Goal: Task Accomplishment & Management: Complete application form

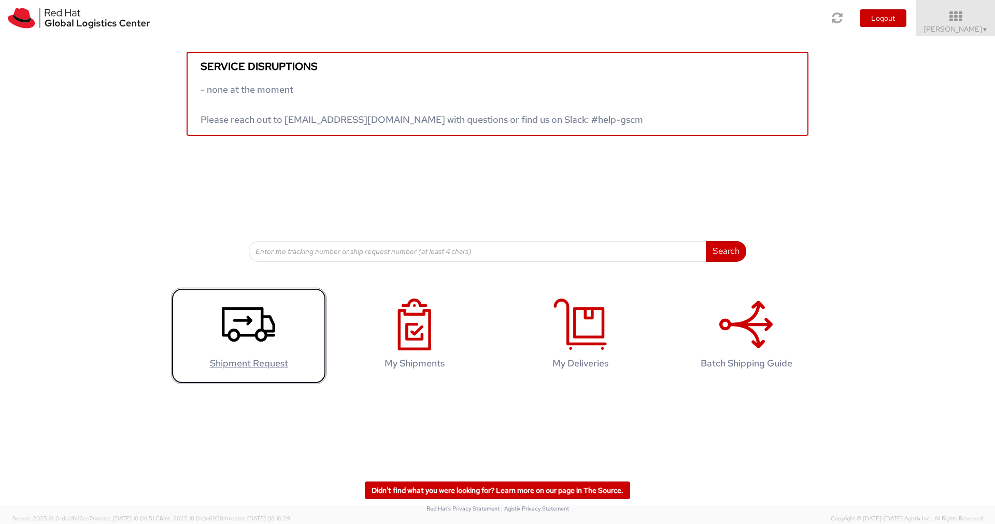
click at [247, 314] on icon at bounding box center [248, 324] width 53 height 52
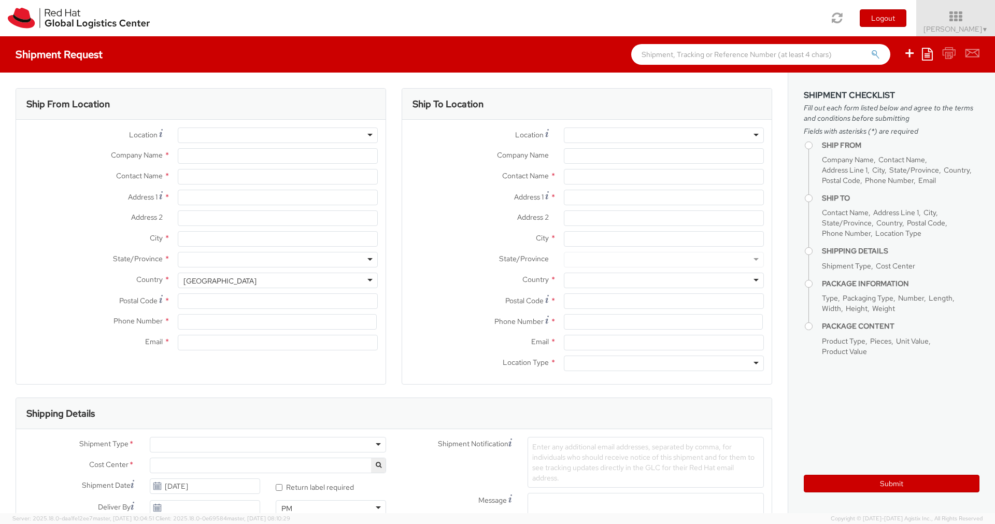
select select "419"
select select
click at [253, 137] on div at bounding box center [278, 135] width 200 height 16
click at [370, 134] on div at bounding box center [278, 135] width 200 height 16
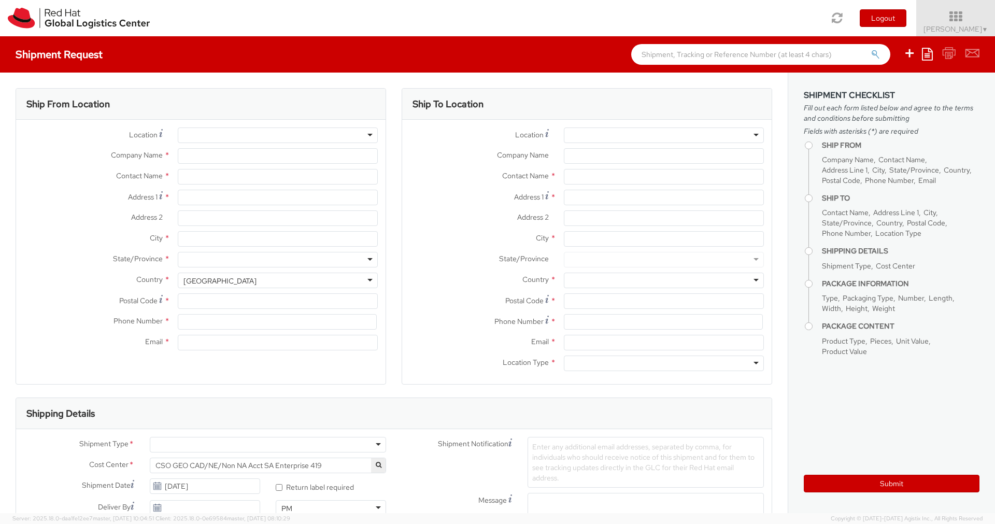
click at [367, 134] on div at bounding box center [278, 135] width 200 height 16
type input "Red Hat France SARL"
type input "[PERSON_NAME]"
type input "Immeuble Defense Plaza, 8th Floor"
type input "[STREET_ADDRESS] Lefoullon"
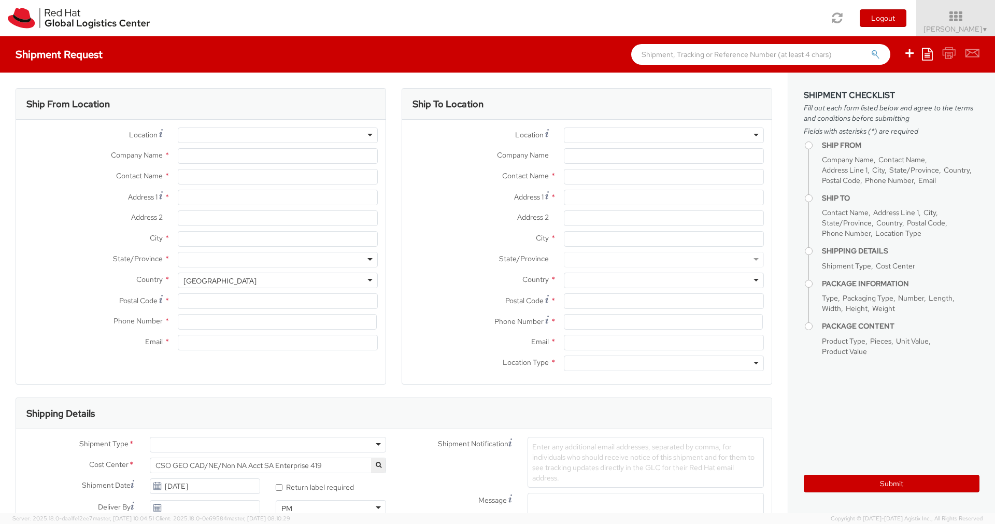
type input "PUTEAUX"
type input "92800"
type input "[PHONE_NUMBER]"
type input "[EMAIL_ADDRESS][DOMAIN_NAME]"
select select "CM"
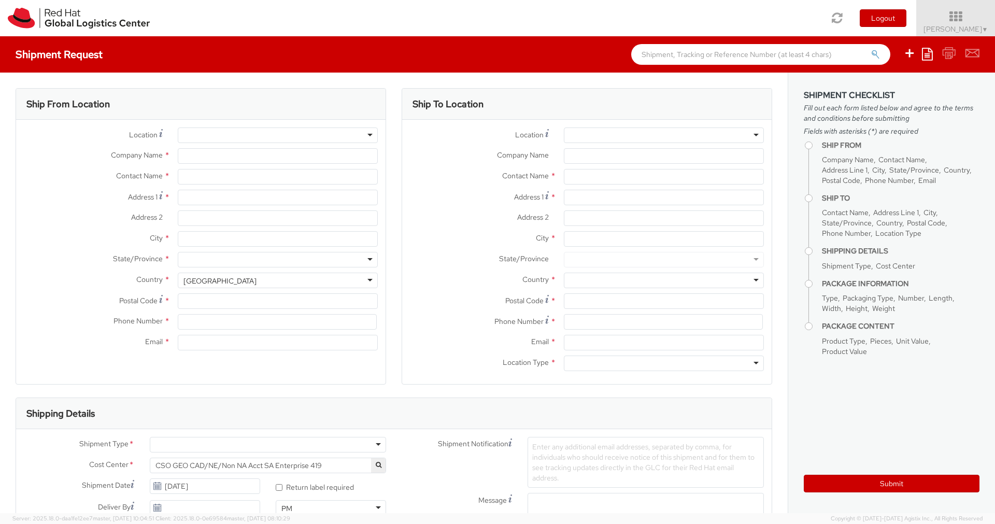
select select "KGS"
click at [313, 134] on div "RH - Puteaux" at bounding box center [278, 135] width 200 height 16
click at [401, 81] on div "Ship From Location Location * [GEOGRAPHIC_DATA] - [GEOGRAPHIC_DATA] [GEOGRAPHIC…" at bounding box center [394, 533] width 788 height 920
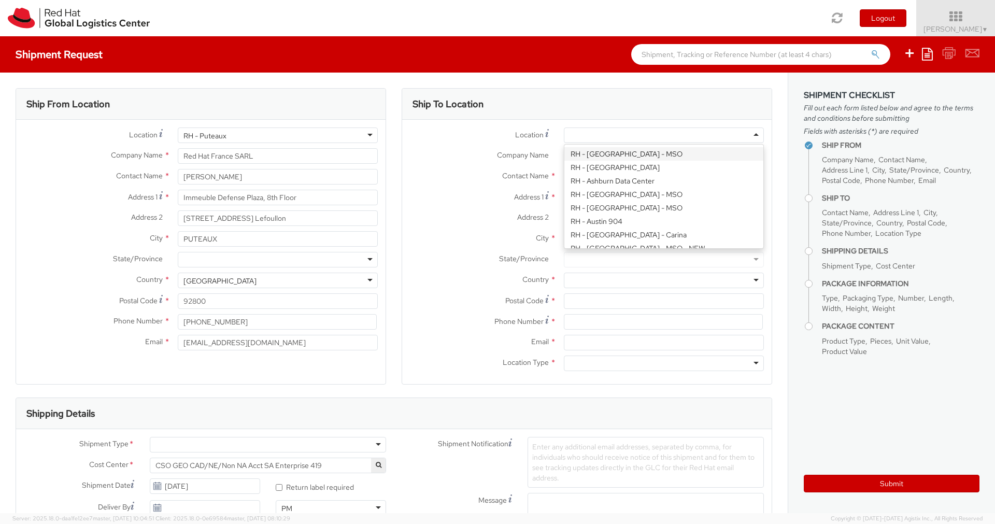
click at [596, 136] on div at bounding box center [664, 135] width 200 height 16
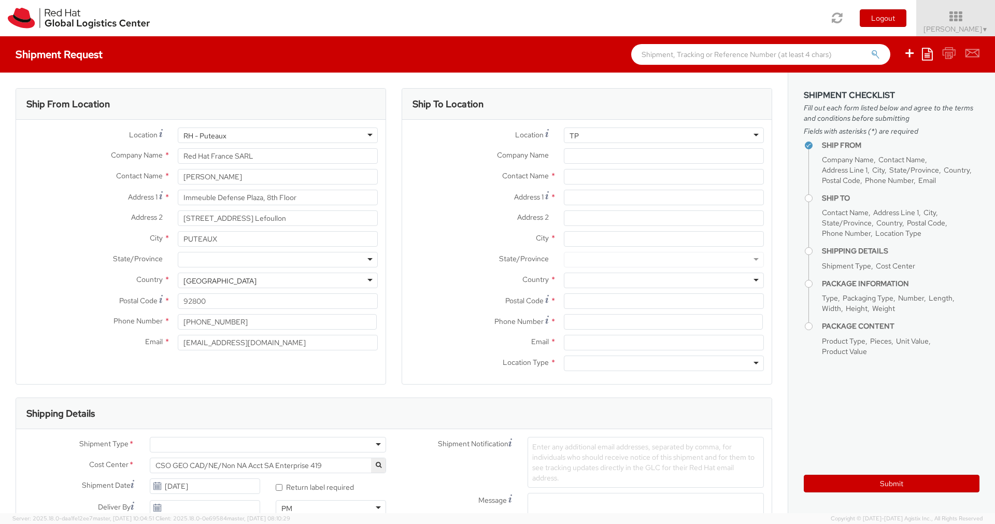
type input "T"
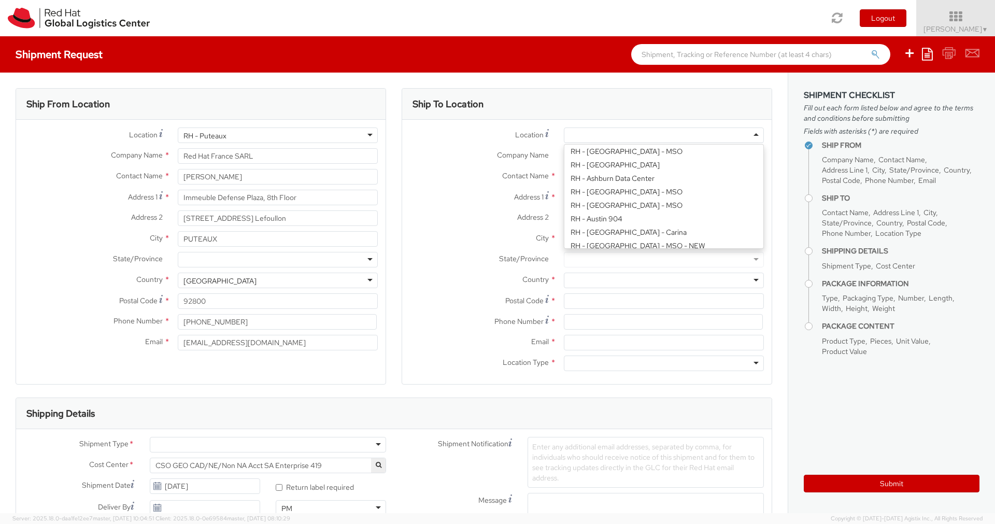
scroll to position [1575, 0]
paste input "TPB-B in [GEOGRAPHIC_DATA], [GEOGRAPHIC_DATA]"
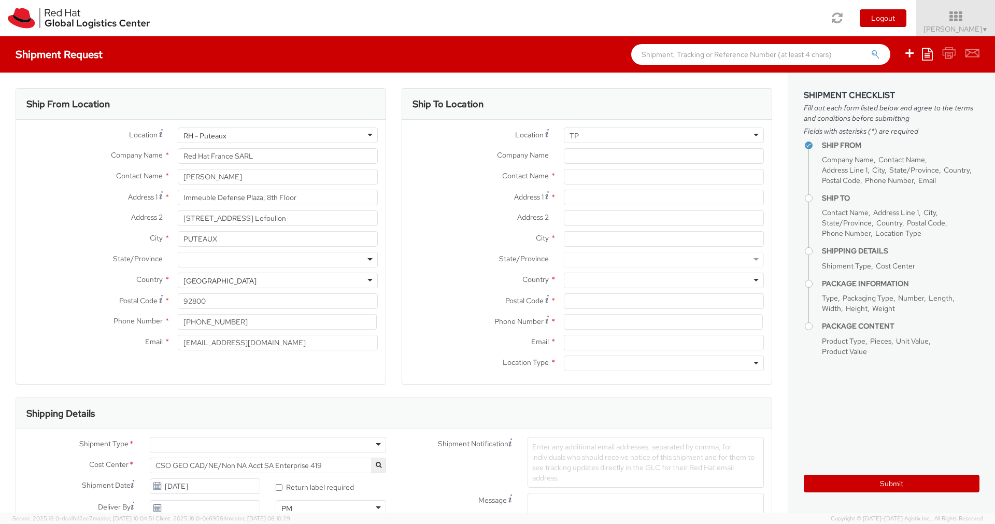
type input "T"
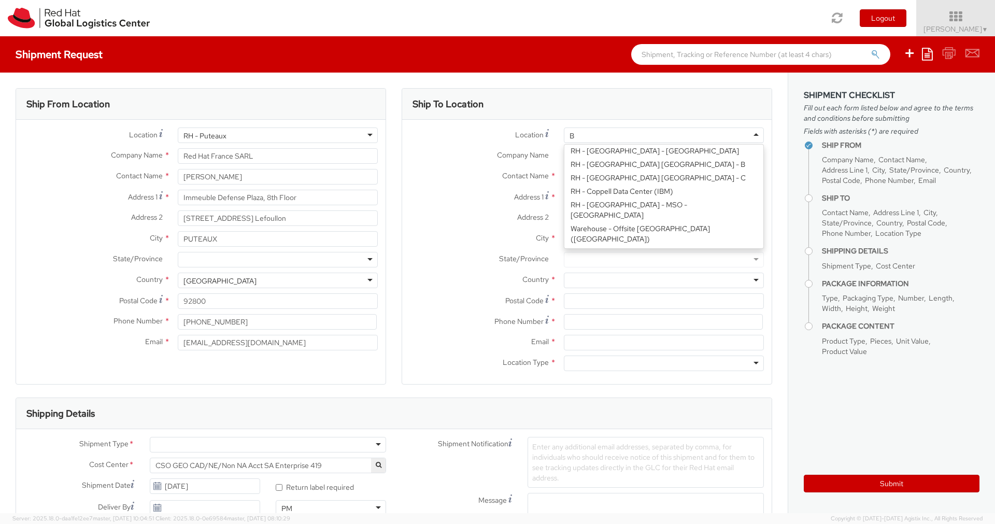
scroll to position [3, 0]
type input "Brn"
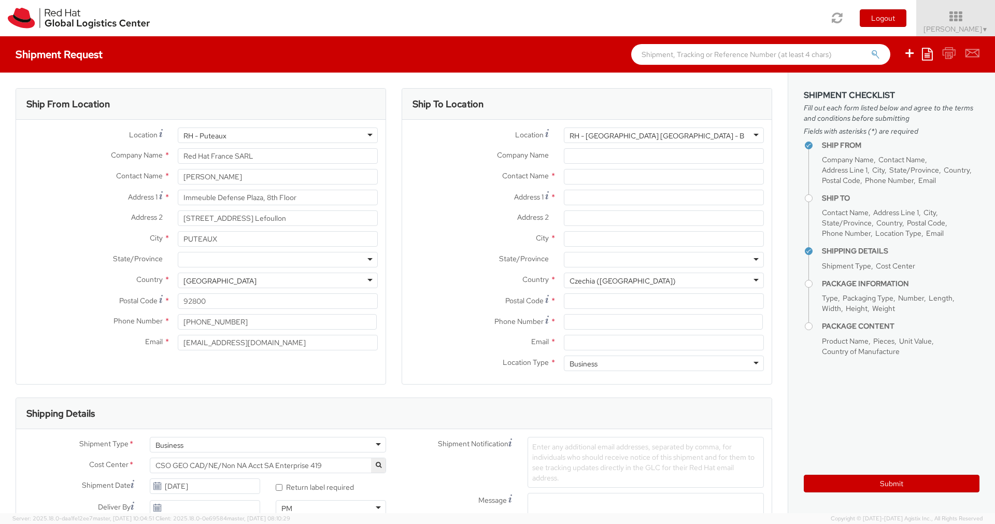
type input "Red Hat Czech s.r.o."
type input "Purkynova 647/111"
type input "[GEOGRAPHIC_DATA]"
type input "621 00"
type input "420 532 294 555"
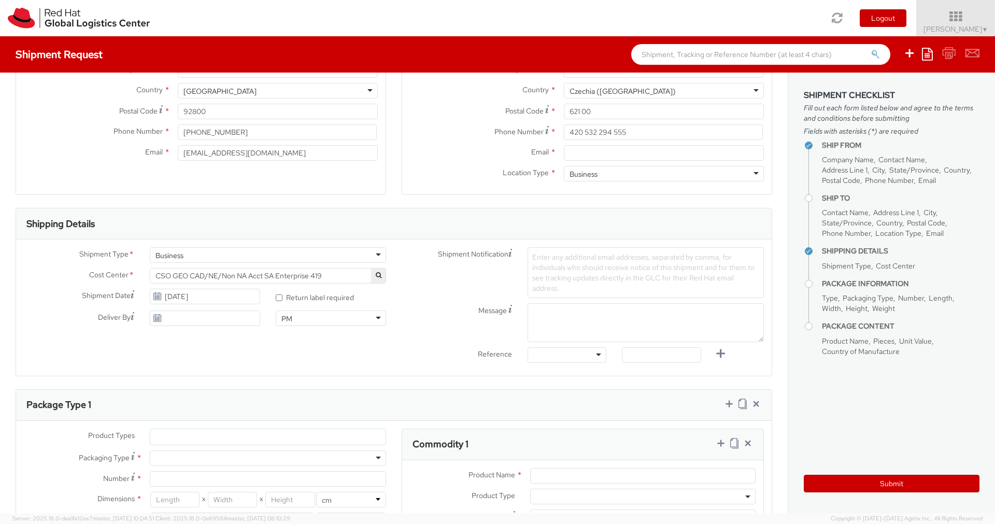
scroll to position [193, 0]
click at [360, 253] on div "Business" at bounding box center [268, 252] width 236 height 16
click at [409, 292] on div "Shipment Notification Enter any additional email addresses, separated by comma,…" at bounding box center [583, 269] width 378 height 51
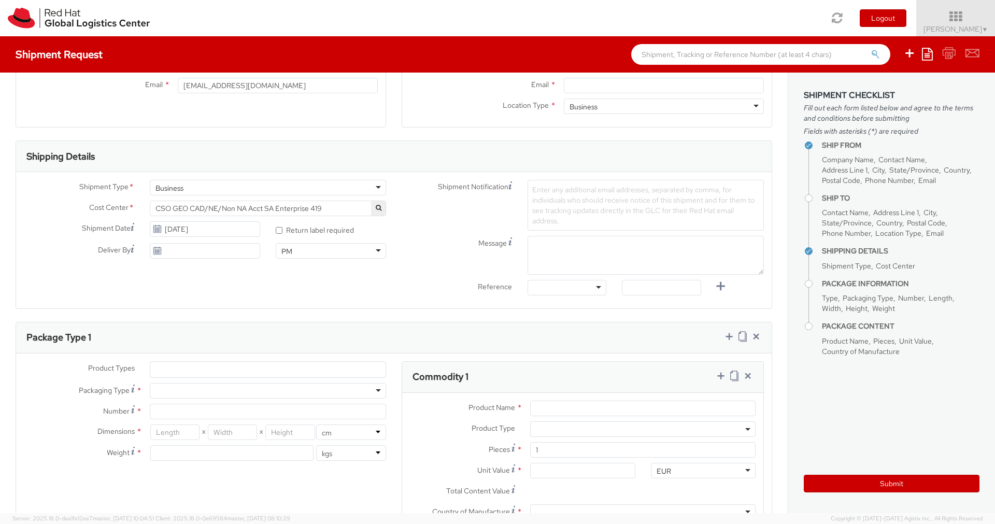
scroll to position [273, 0]
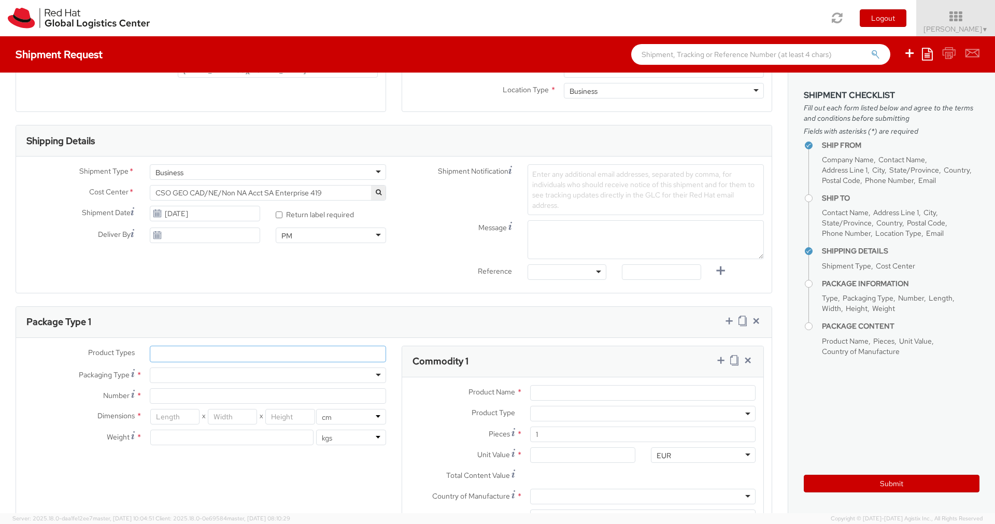
click at [310, 347] on ul at bounding box center [267, 354] width 235 height 16
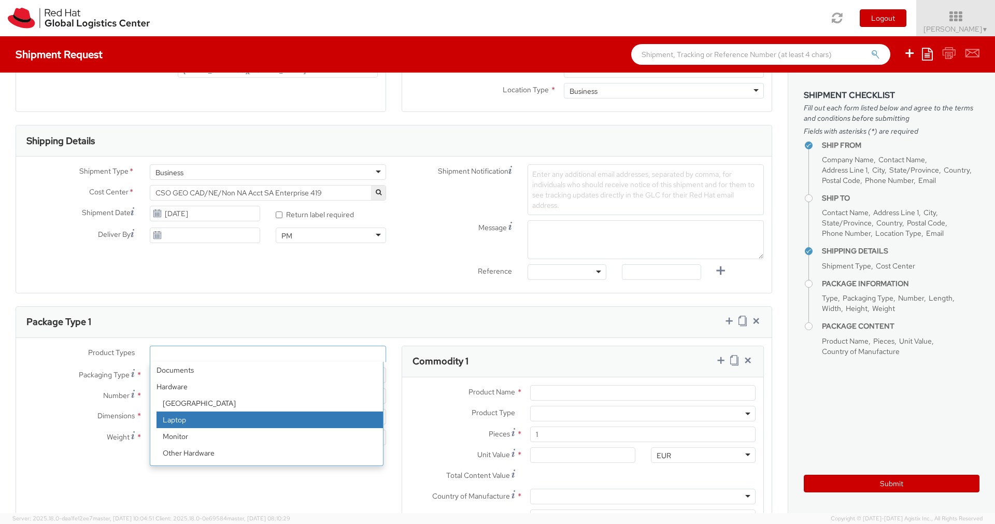
select select "LAPTOP"
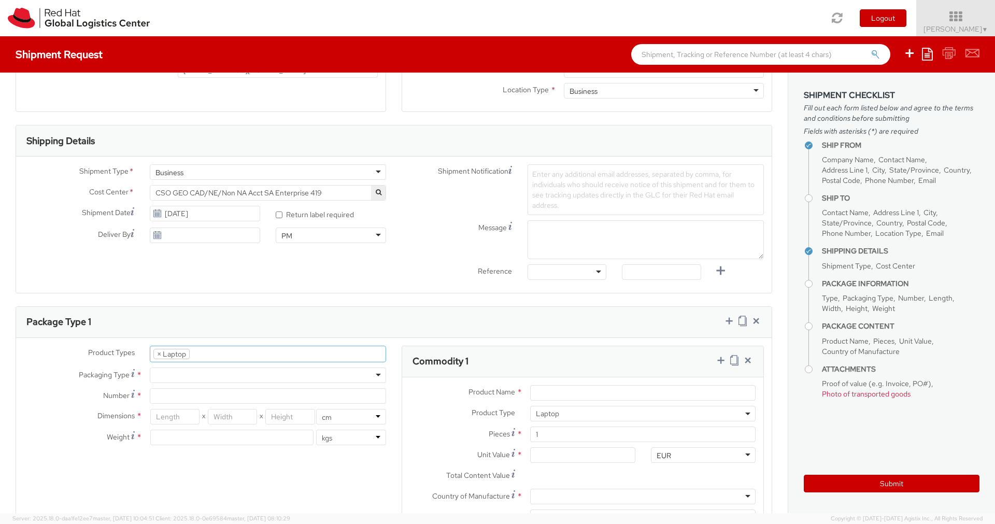
scroll to position [30, 0]
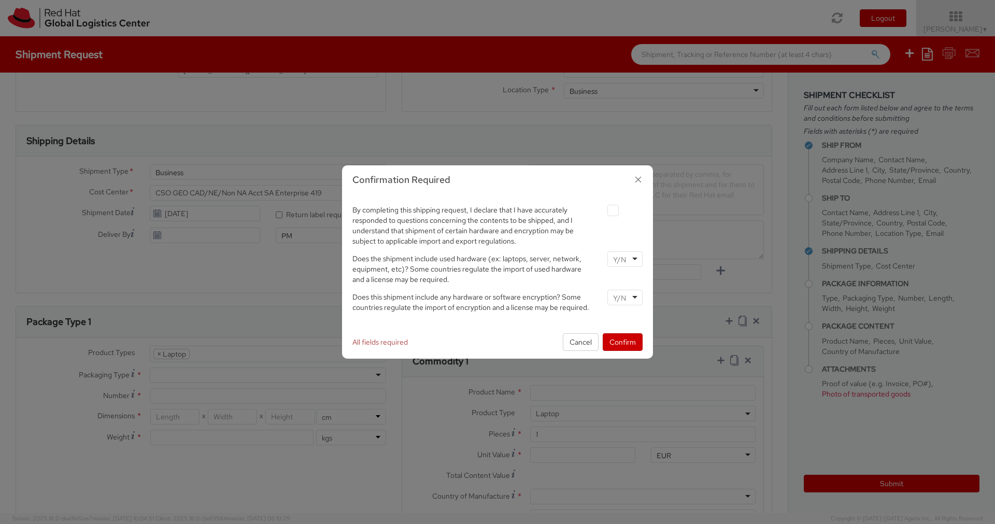
click at [611, 212] on label at bounding box center [612, 210] width 11 height 11
click at [604, 212] on input "checkbox" at bounding box center [601, 210] width 7 height 7
checkbox input "true"
click at [615, 254] on input "select-one" at bounding box center [620, 259] width 15 height 10
click at [623, 294] on input "select-one" at bounding box center [620, 298] width 15 height 10
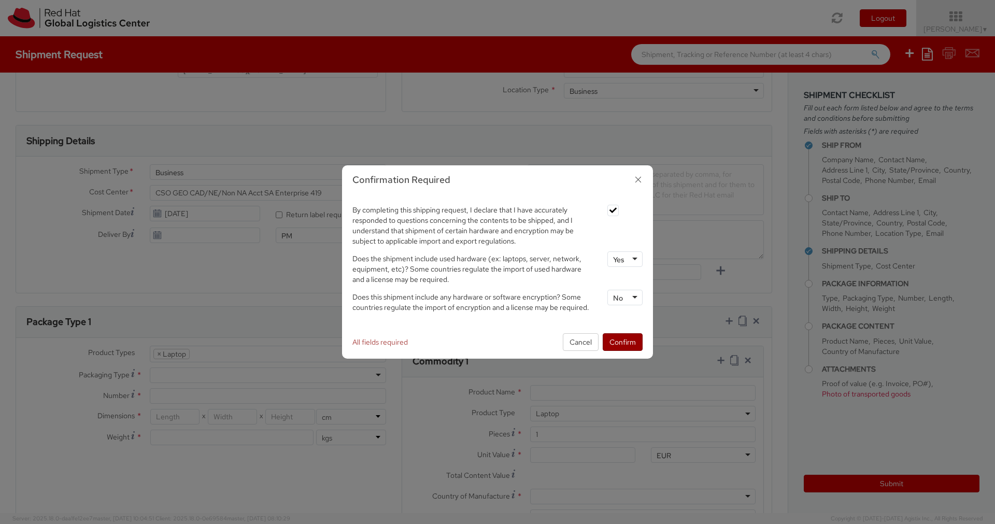
click at [621, 339] on button "Confirm" at bounding box center [623, 342] width 40 height 18
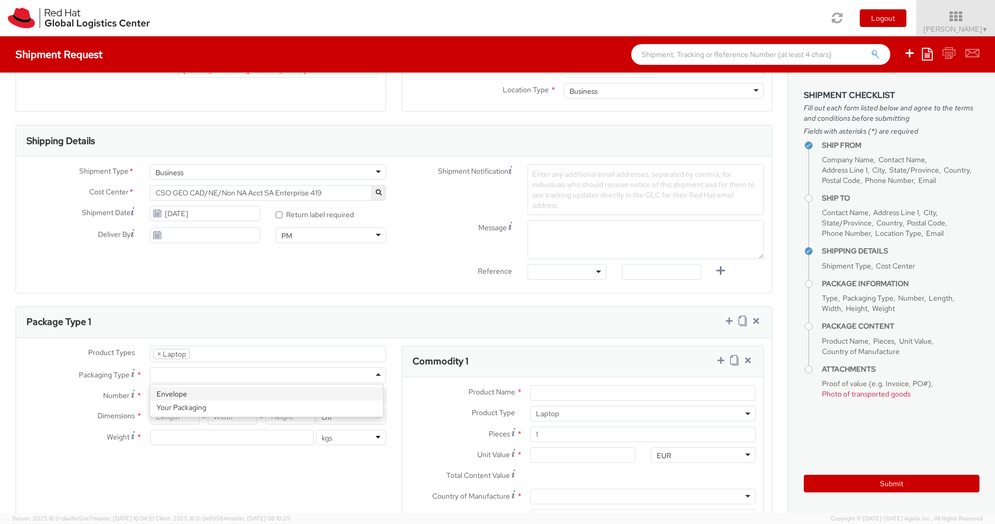
click at [184, 372] on div at bounding box center [268, 375] width 236 height 16
click at [199, 399] on input "Number *" at bounding box center [268, 396] width 236 height 16
type input "1"
click at [139, 469] on div "Product Types * Documents Docking Station Laptop Monitor Other Hardware Server …" at bounding box center [394, 455] width 756 height 219
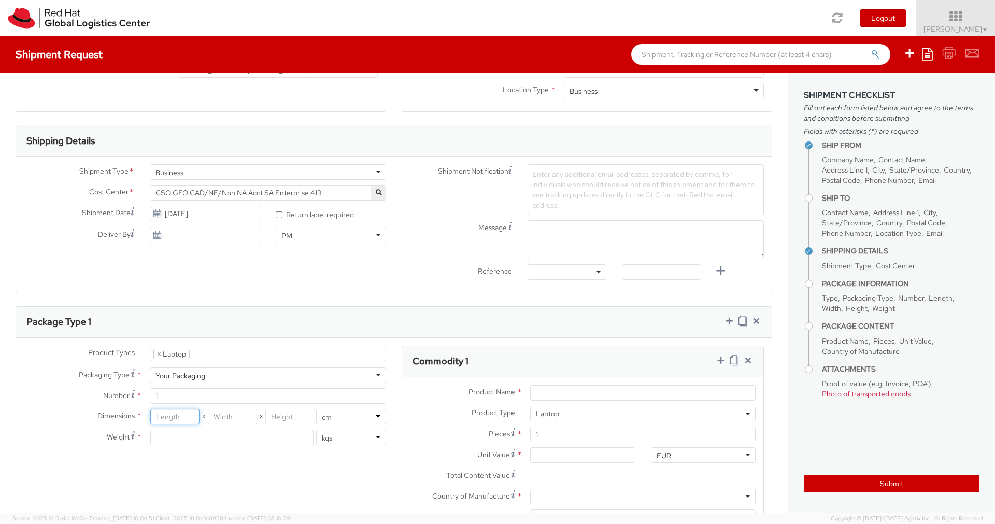
click at [179, 417] on input "number" at bounding box center [174, 417] width 49 height 16
click at [272, 433] on input "number" at bounding box center [231, 438] width 163 height 16
click at [183, 418] on input "number" at bounding box center [174, 417] width 49 height 16
